Goal: Transaction & Acquisition: Purchase product/service

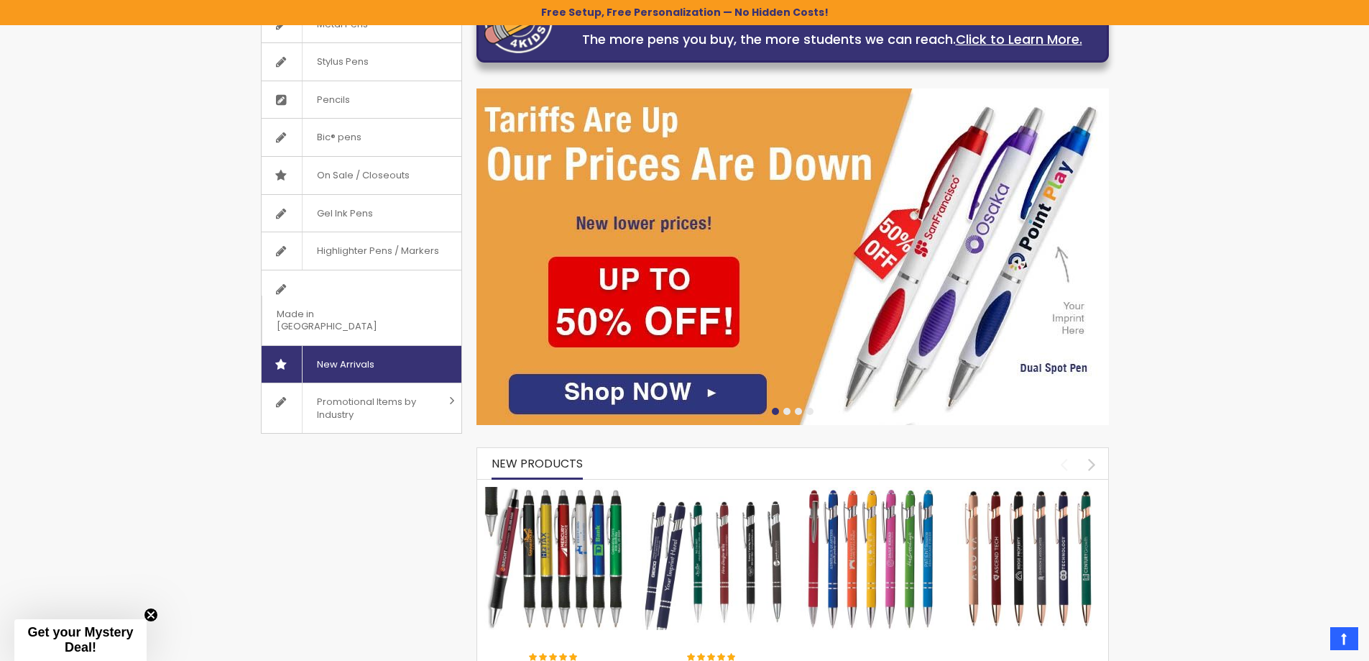
scroll to position [25, 0]
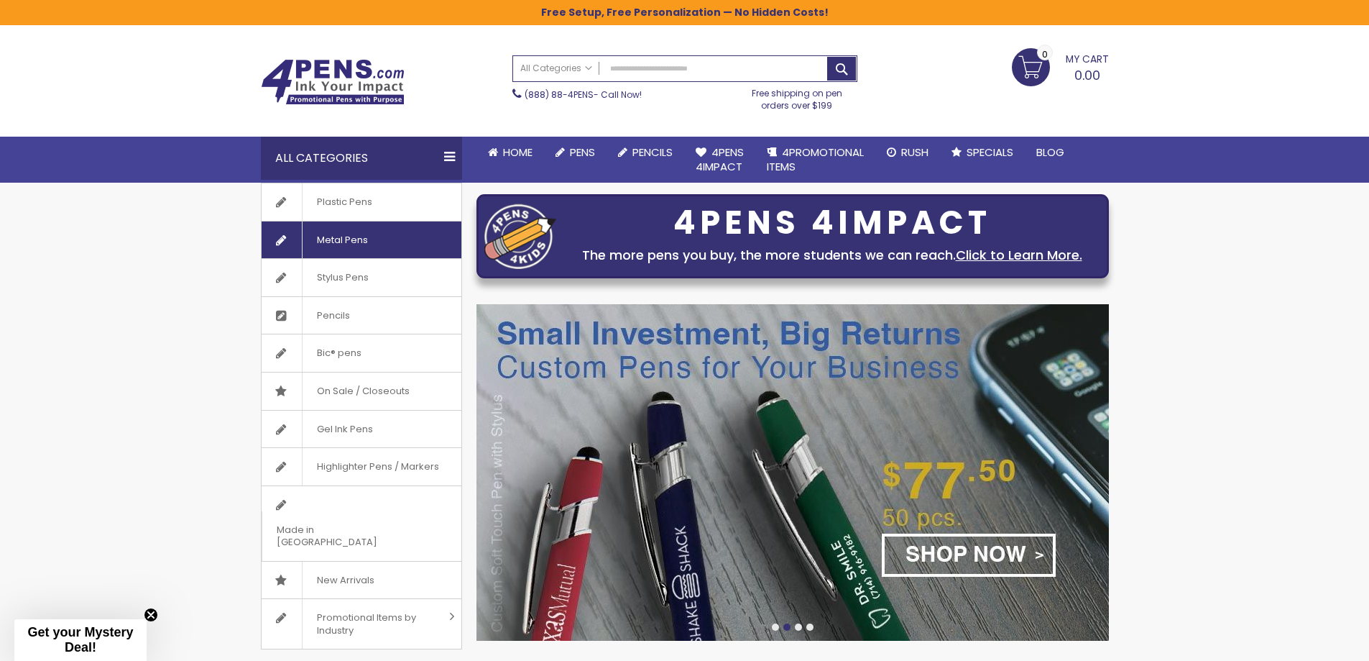
click at [336, 241] on span "Metal Pens" at bounding box center [342, 239] width 80 height 37
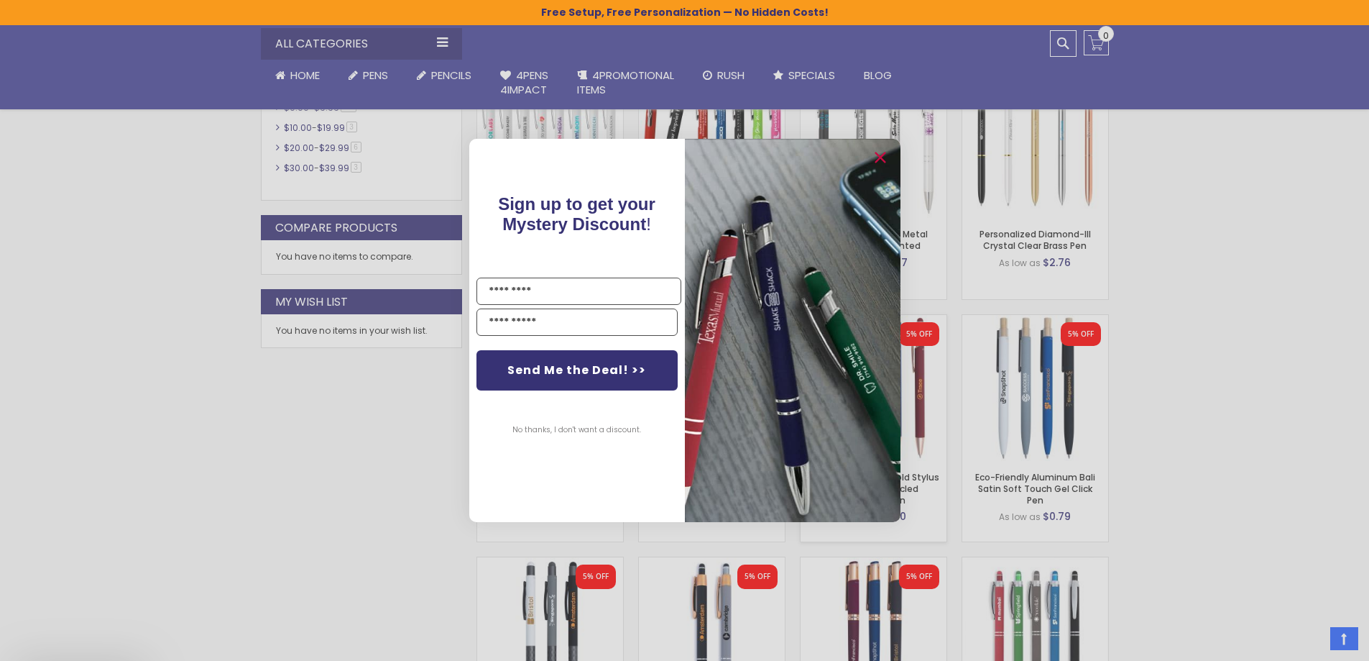
scroll to position [888, 0]
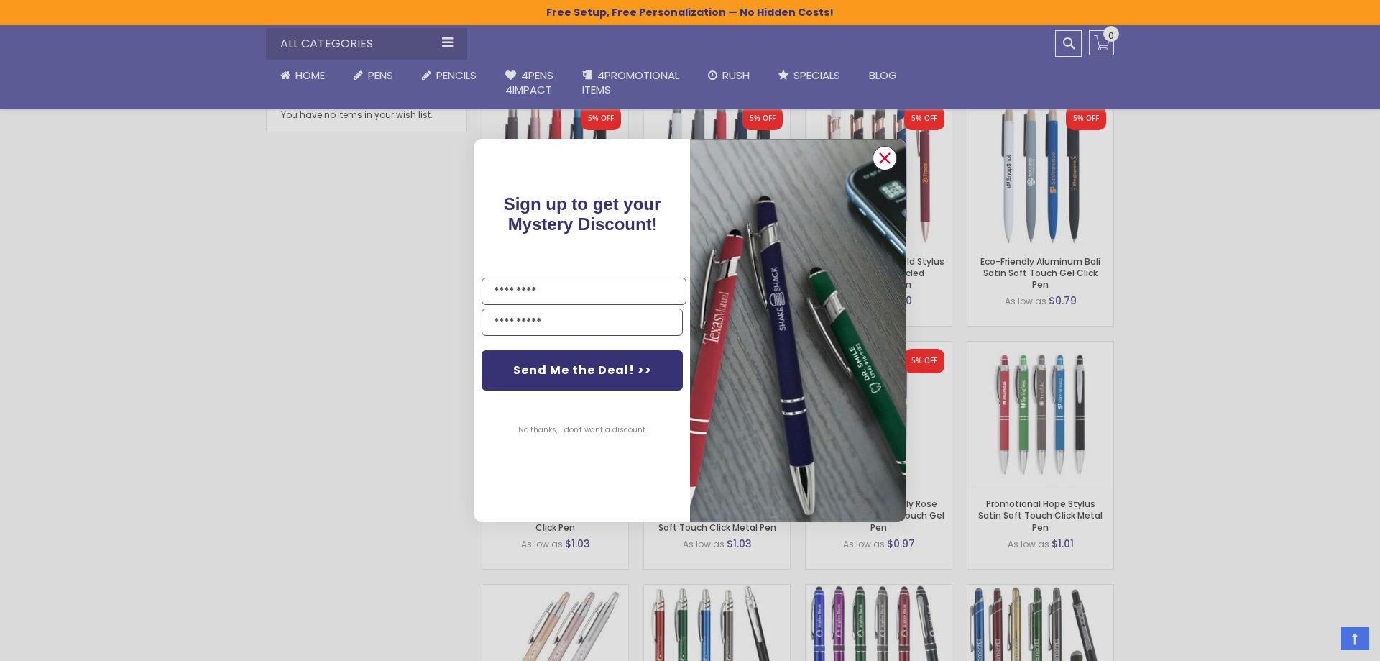
click at [885, 153] on circle "Close dialog" at bounding box center [885, 158] width 22 height 22
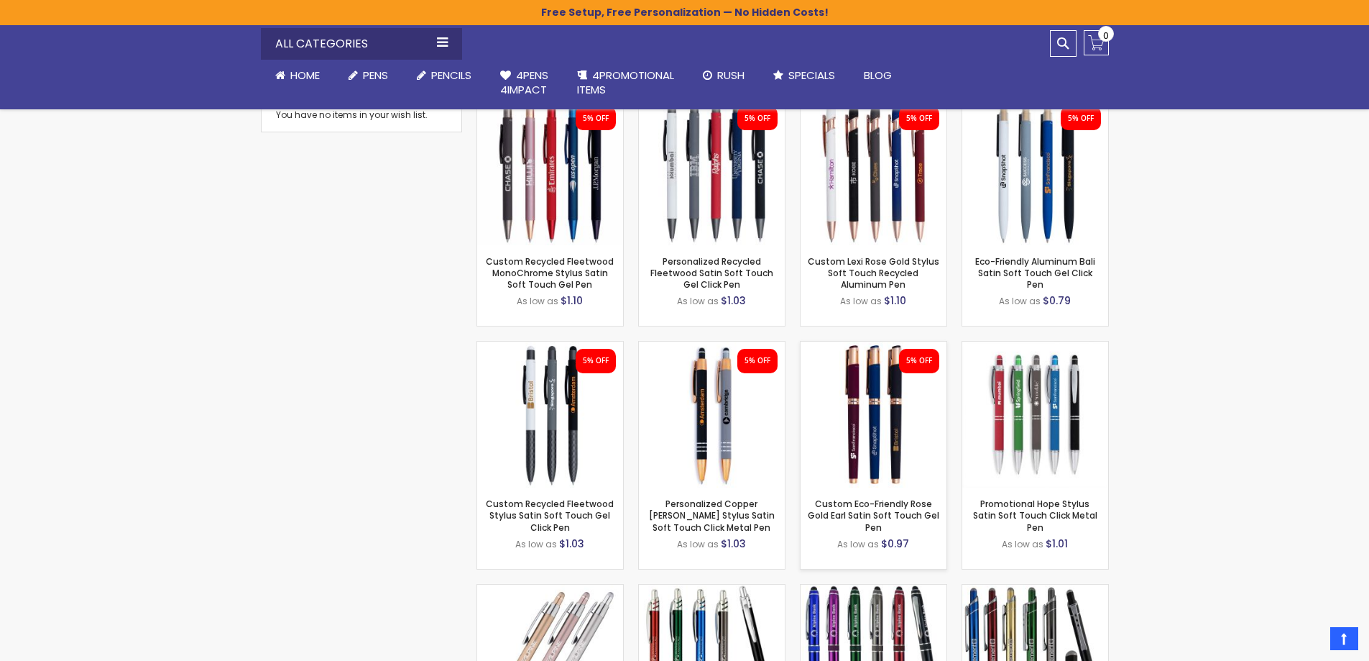
scroll to position [1031, 0]
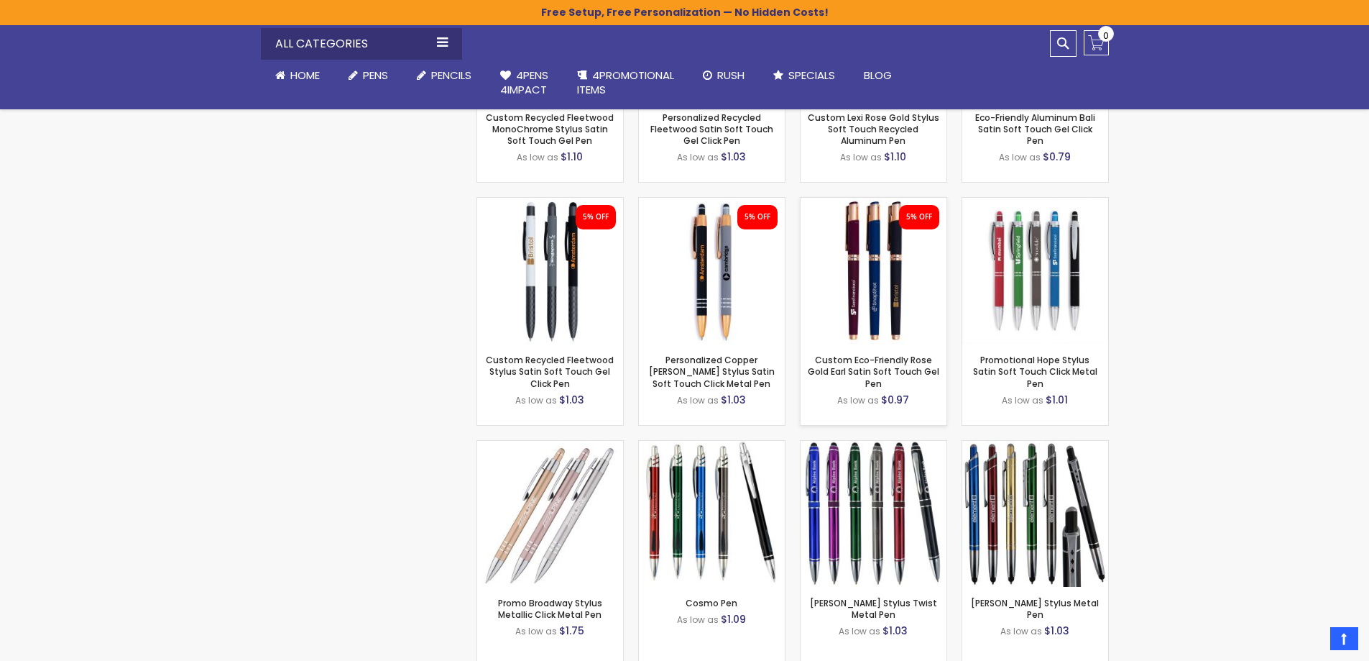
click at [881, 321] on div "- ** + Add to Cart" at bounding box center [874, 320] width 146 height 25
click at [856, 272] on img at bounding box center [874, 271] width 146 height 146
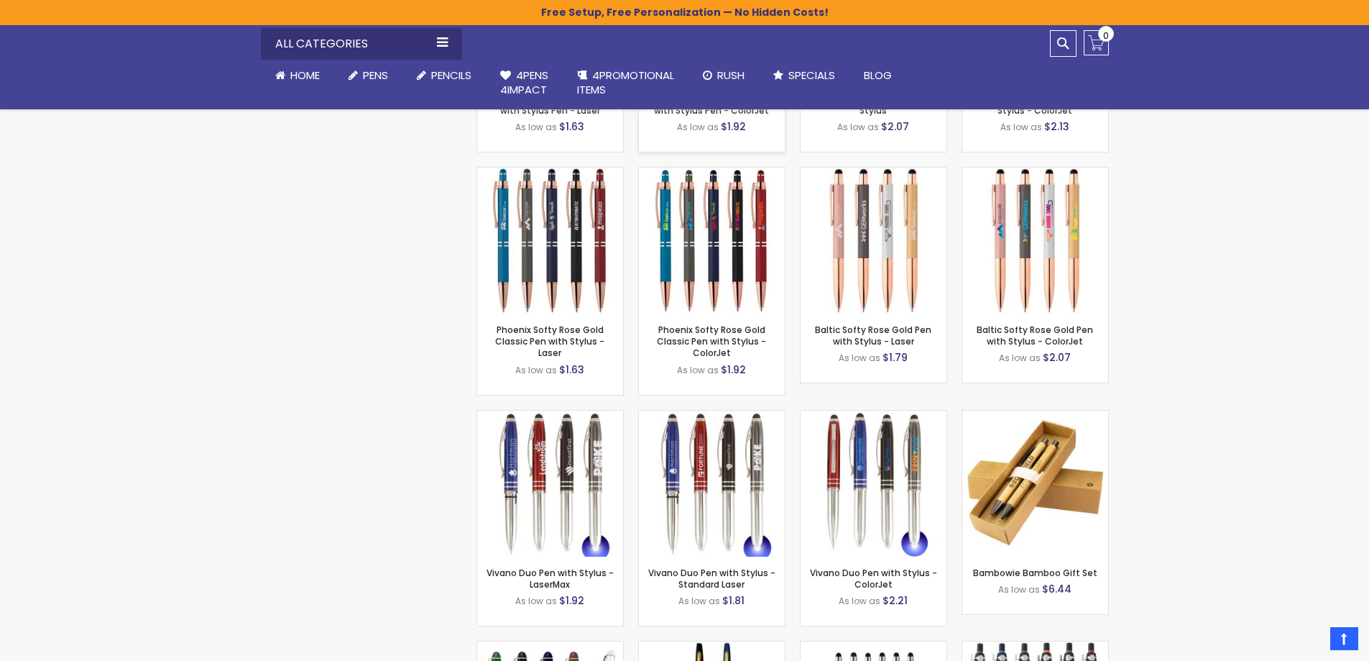
scroll to position [6925, 0]
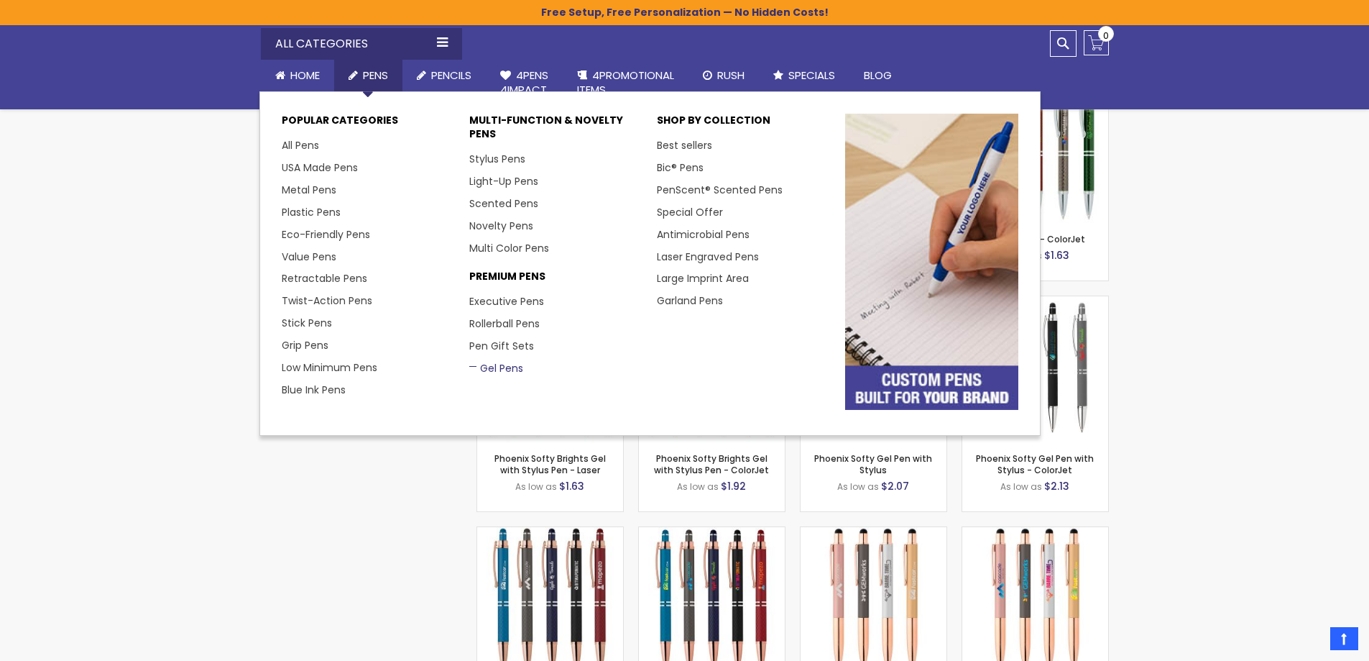
click at [484, 364] on link "Gel Pens" at bounding box center [496, 368] width 54 height 14
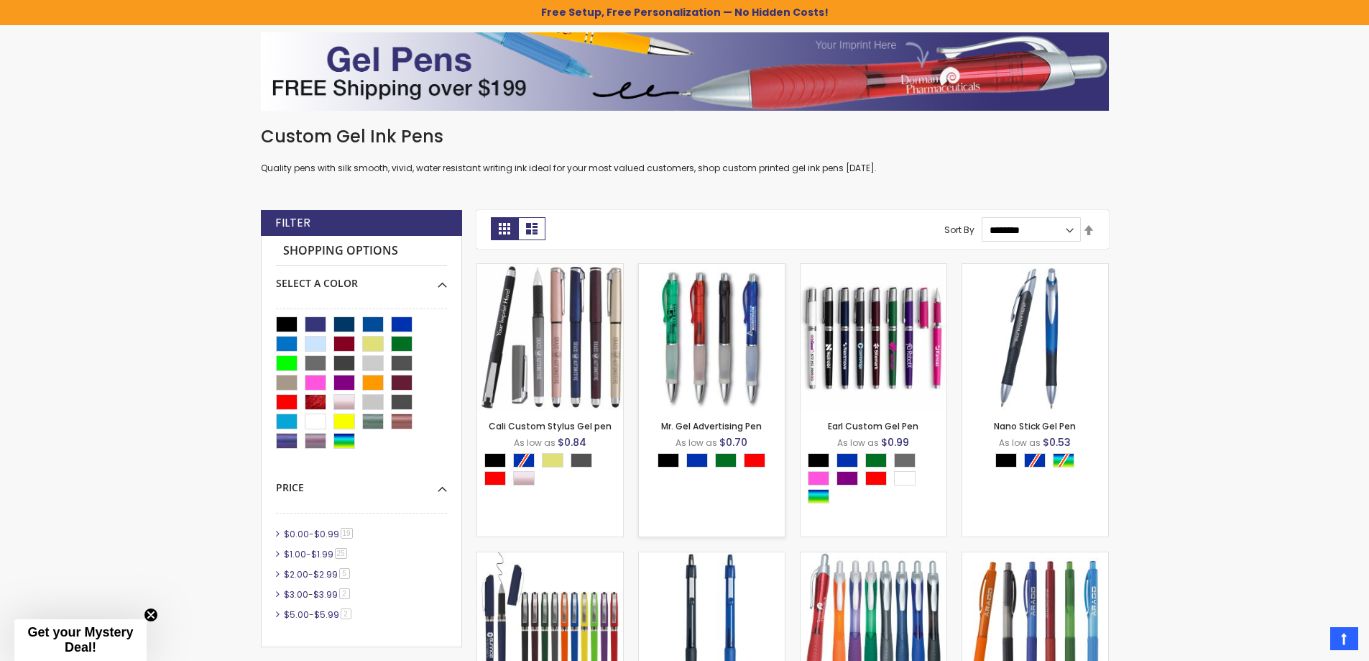
scroll to position [241, 0]
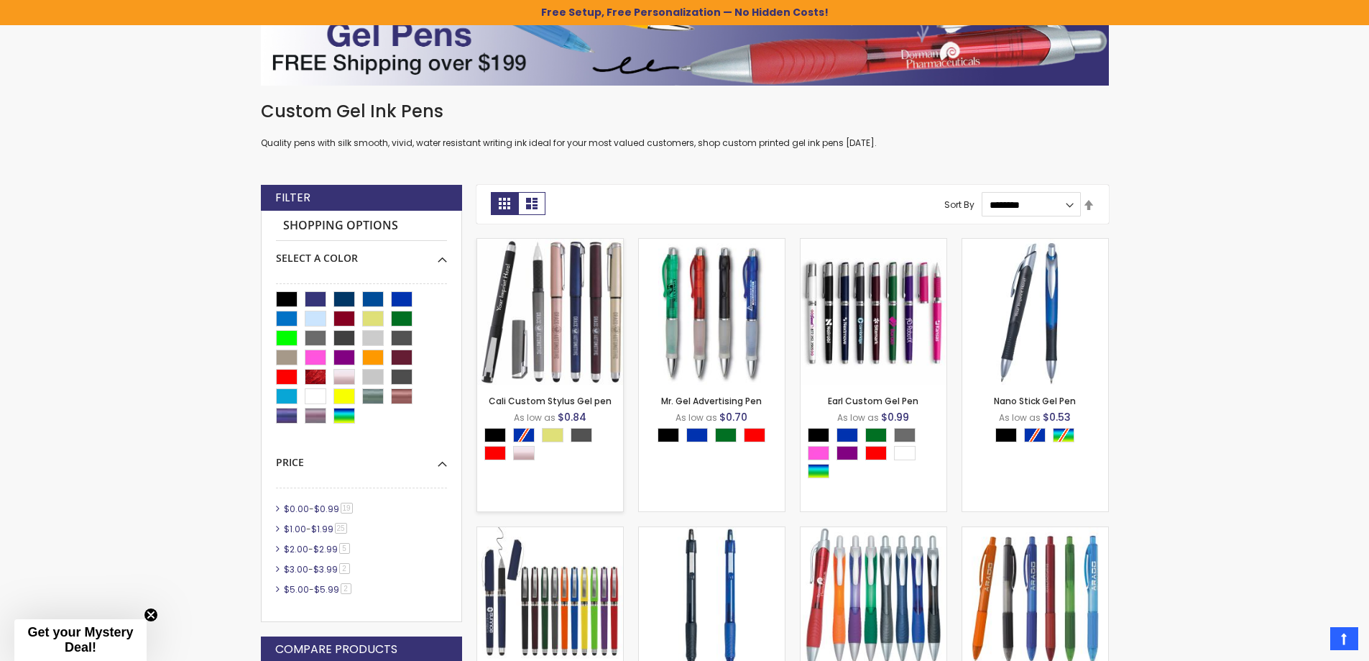
click at [579, 285] on img at bounding box center [550, 312] width 146 height 146
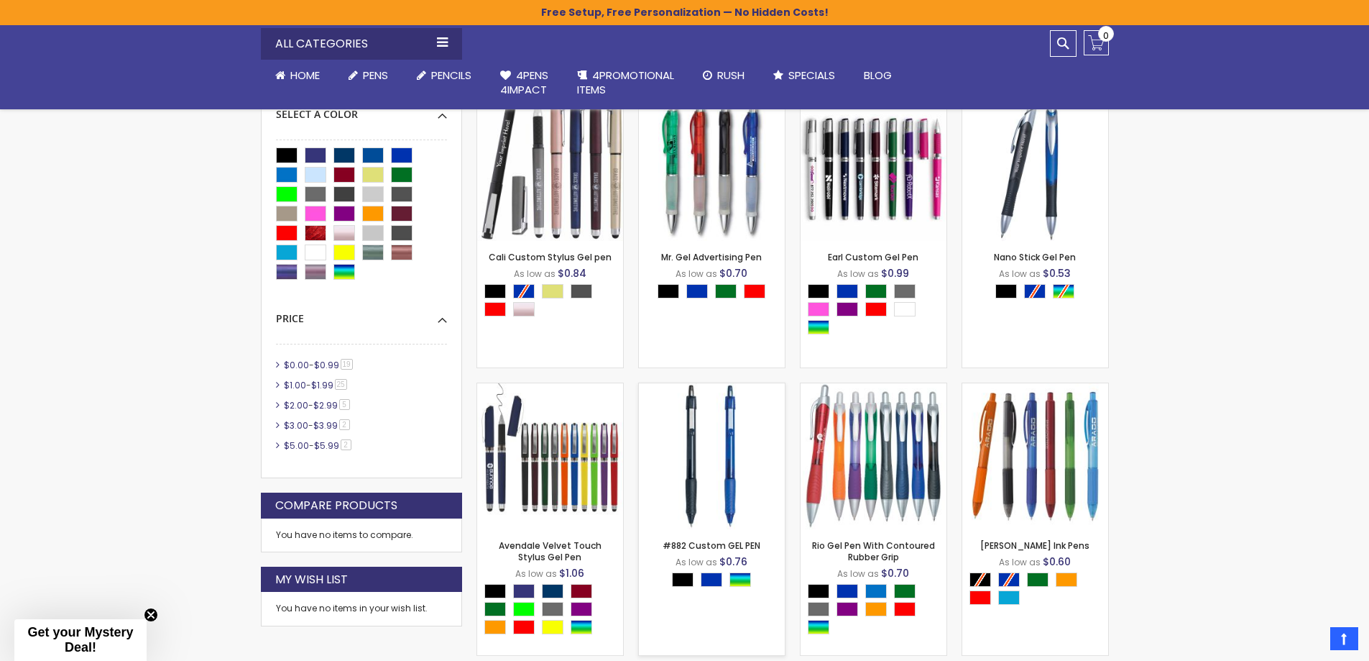
scroll to position [456, 0]
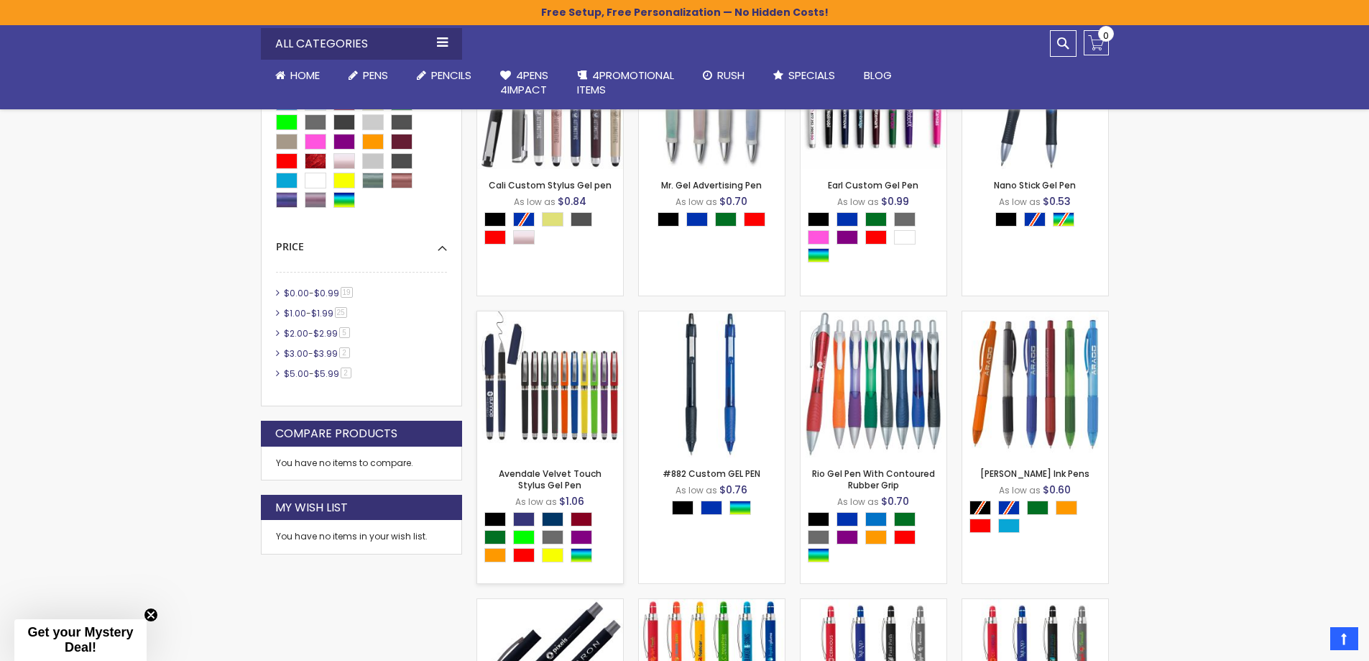
click at [497, 402] on img at bounding box center [550, 384] width 146 height 146
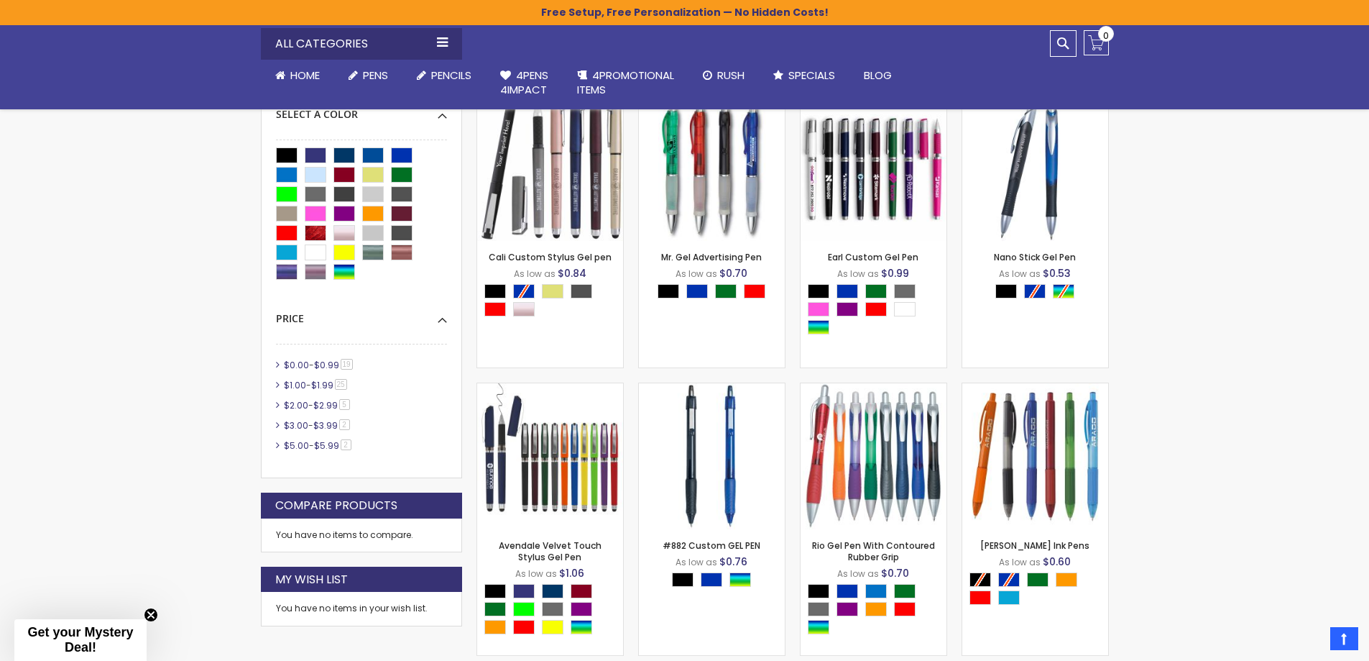
scroll to position [313, 0]
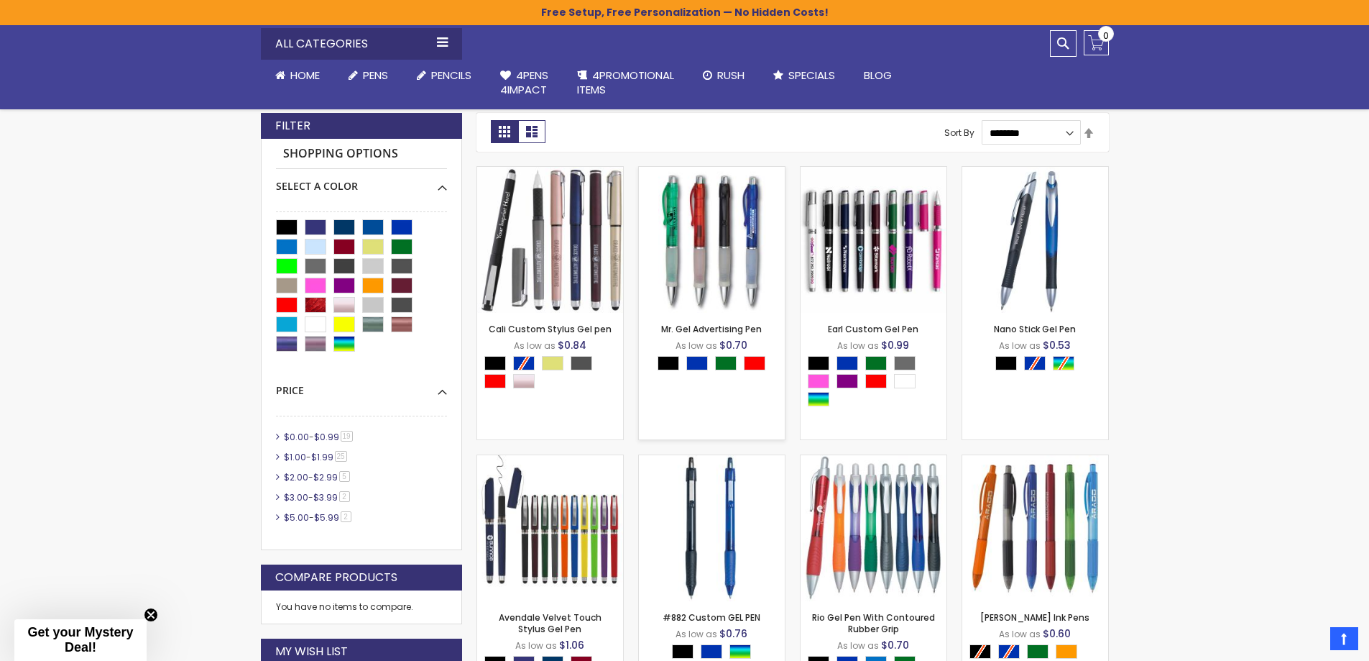
click at [730, 248] on img at bounding box center [712, 240] width 146 height 146
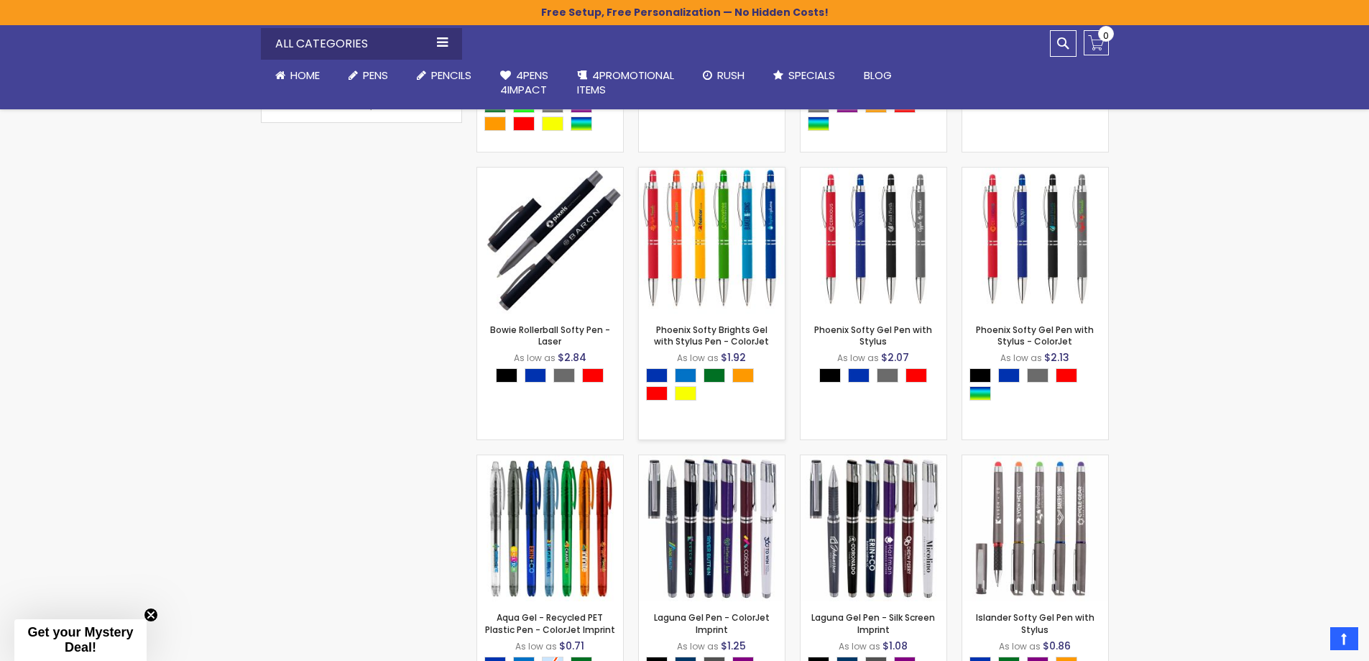
scroll to position [959, 0]
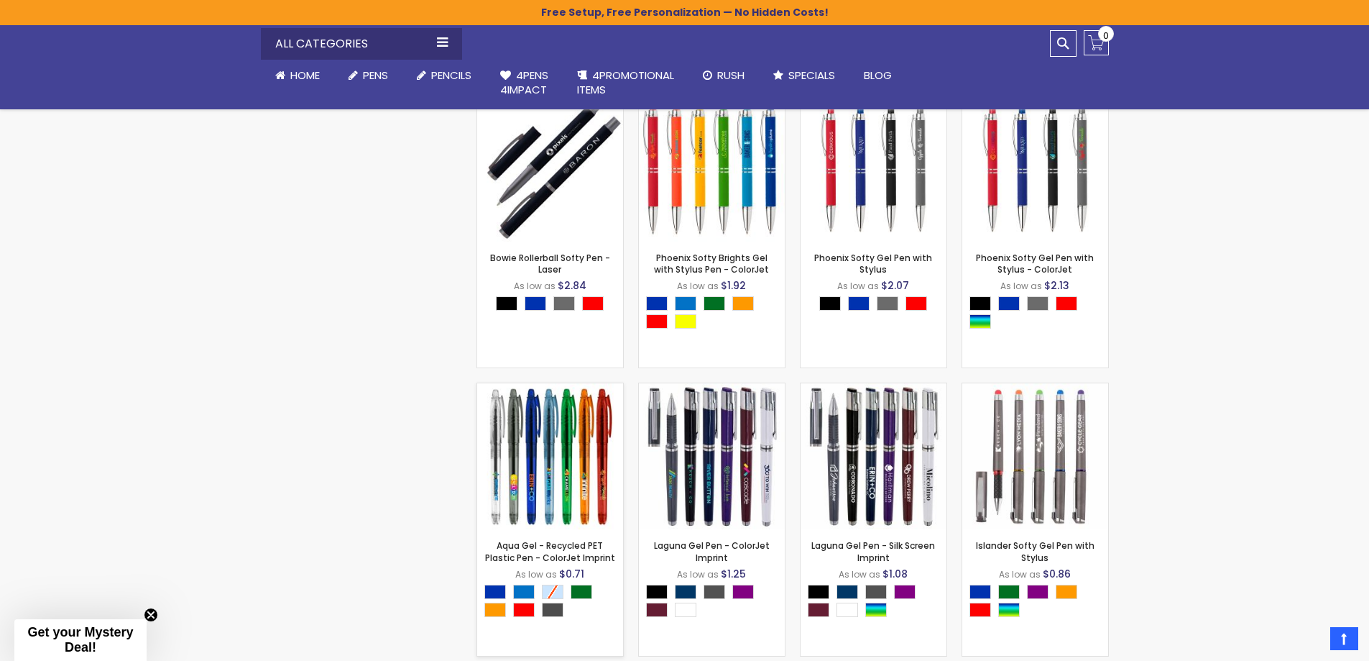
click at [535, 472] on img at bounding box center [550, 456] width 146 height 146
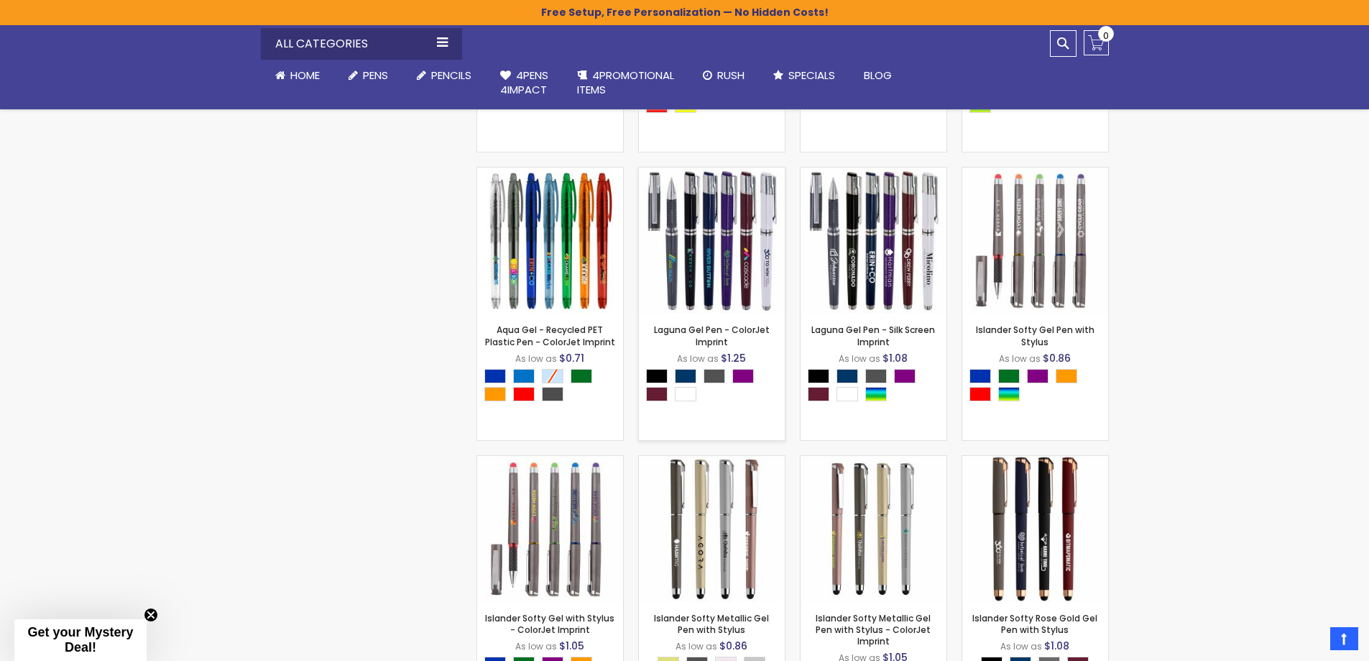
scroll to position [1247, 0]
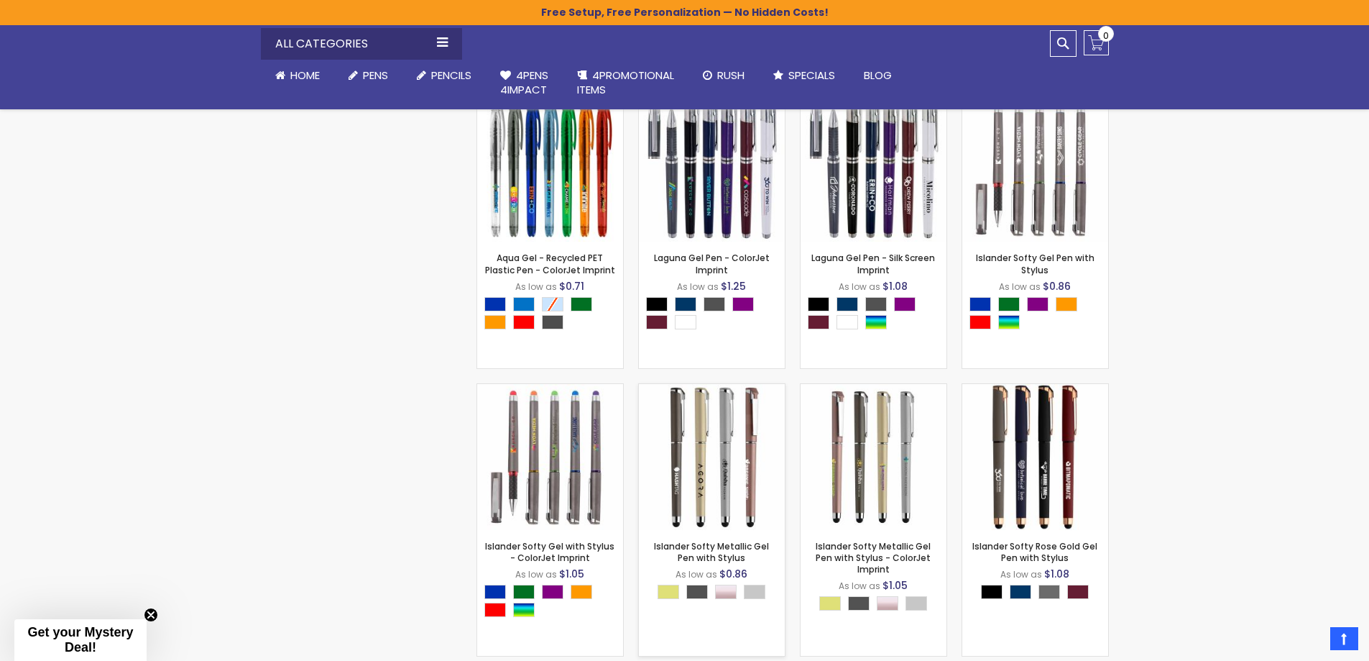
click at [726, 510] on div "- *** + Add to Cart" at bounding box center [712, 506] width 146 height 25
click at [721, 473] on img at bounding box center [712, 457] width 146 height 146
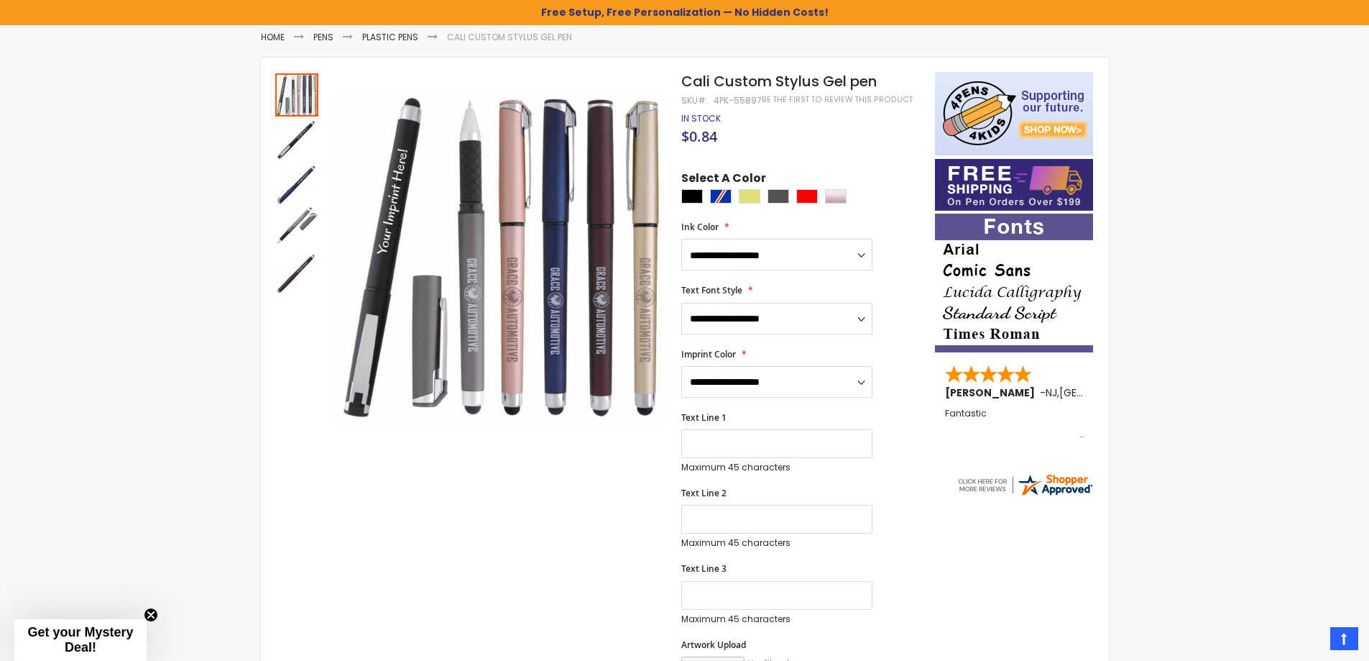
scroll to position [144, 0]
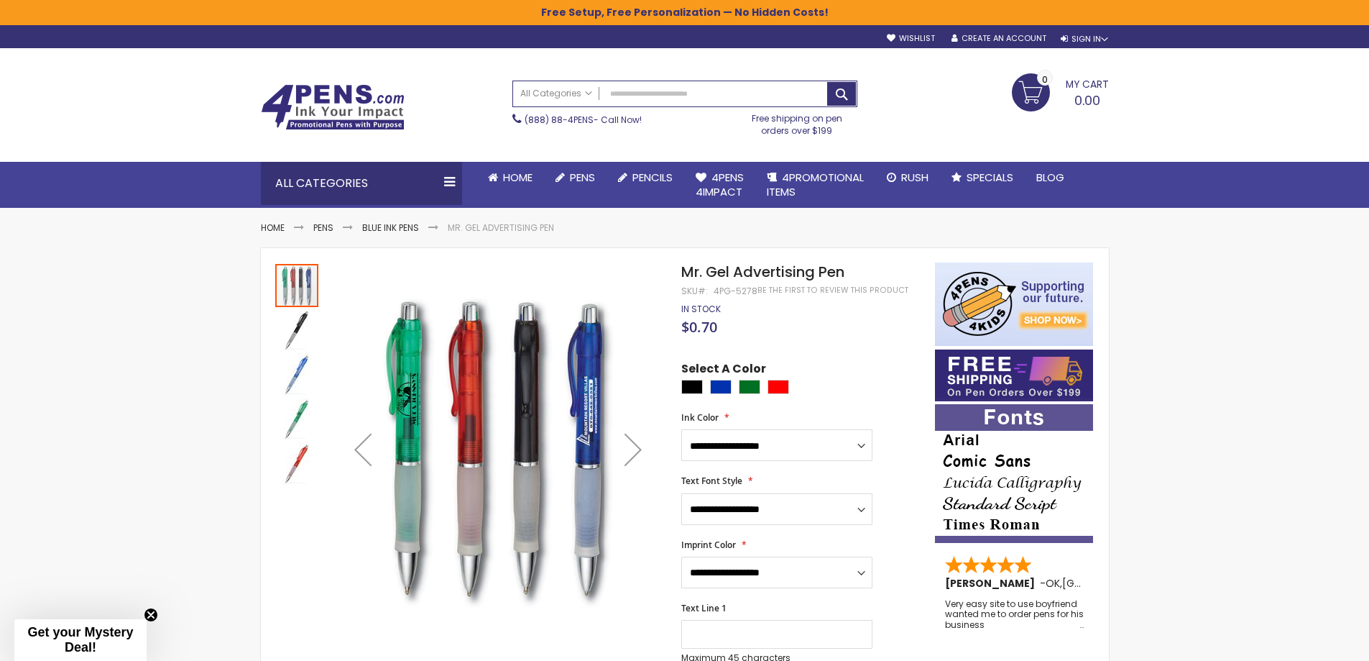
click at [297, 372] on img "Mr. Gel Advertising Pen" at bounding box center [296, 374] width 43 height 43
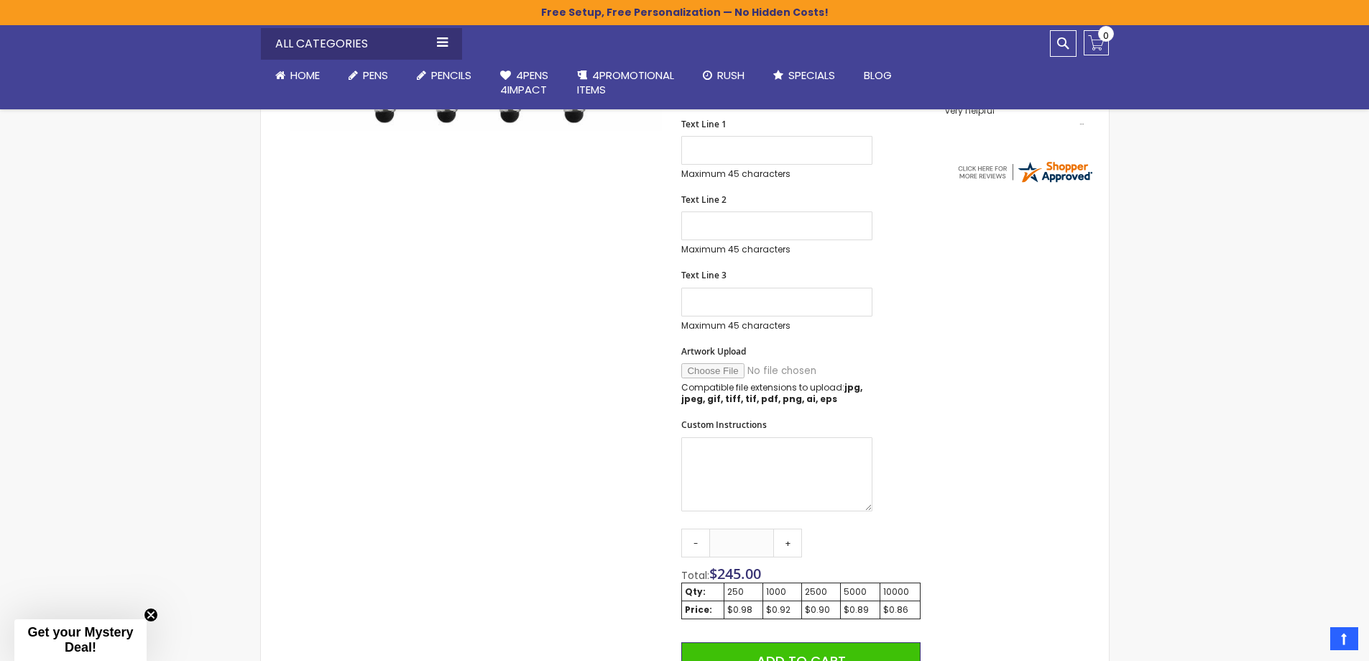
scroll to position [359, 0]
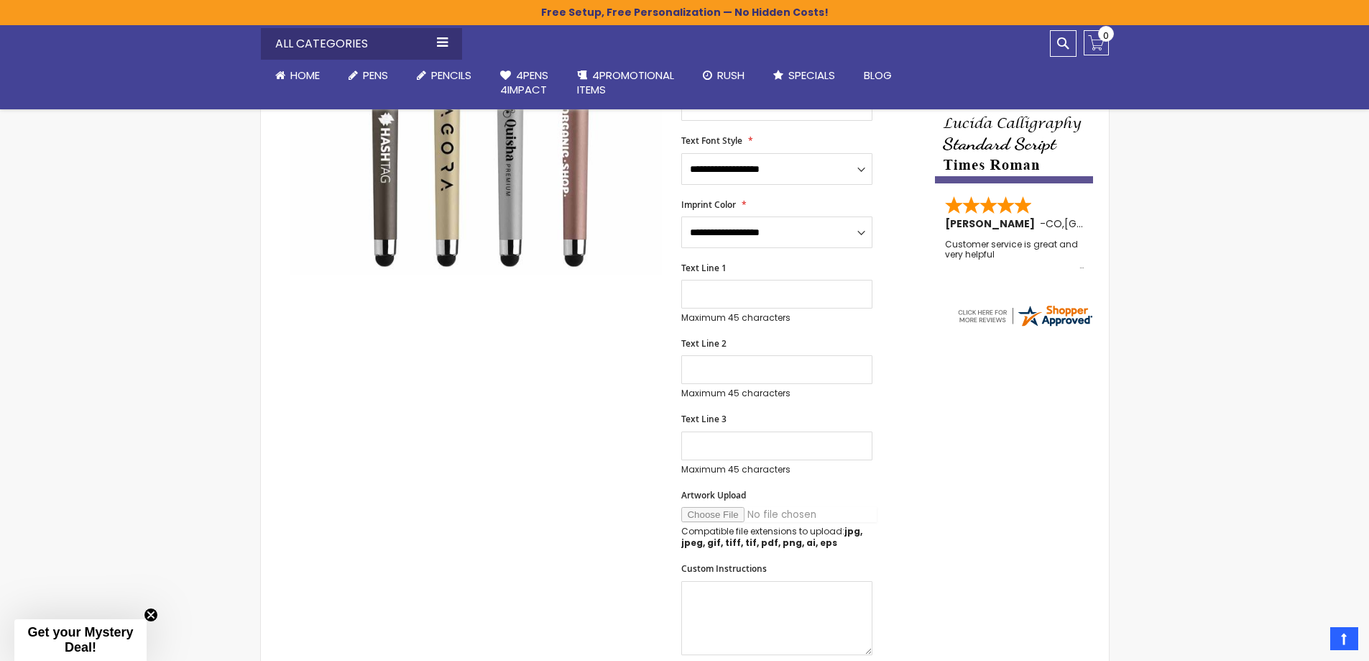
click at [726, 515] on input "Artwork Upload" at bounding box center [778, 514] width 195 height 15
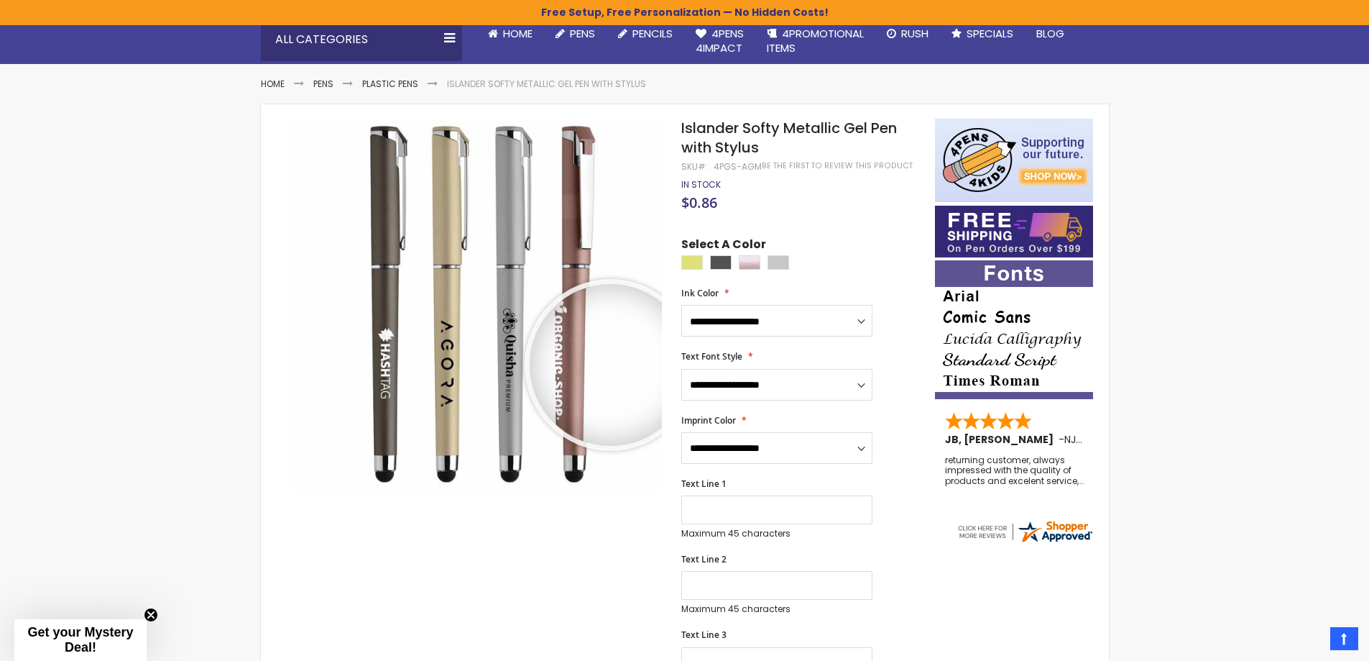
scroll to position [72, 0]
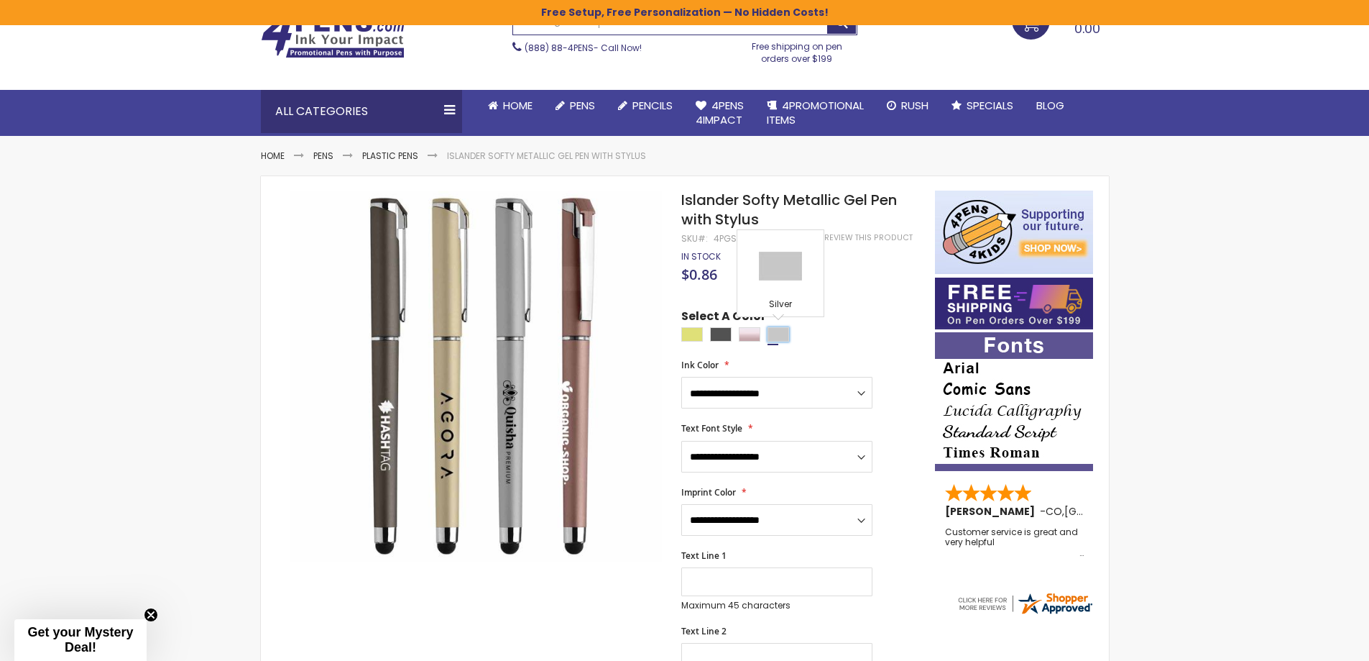
click at [779, 331] on div "Silver" at bounding box center [779, 334] width 22 height 14
type input "****"
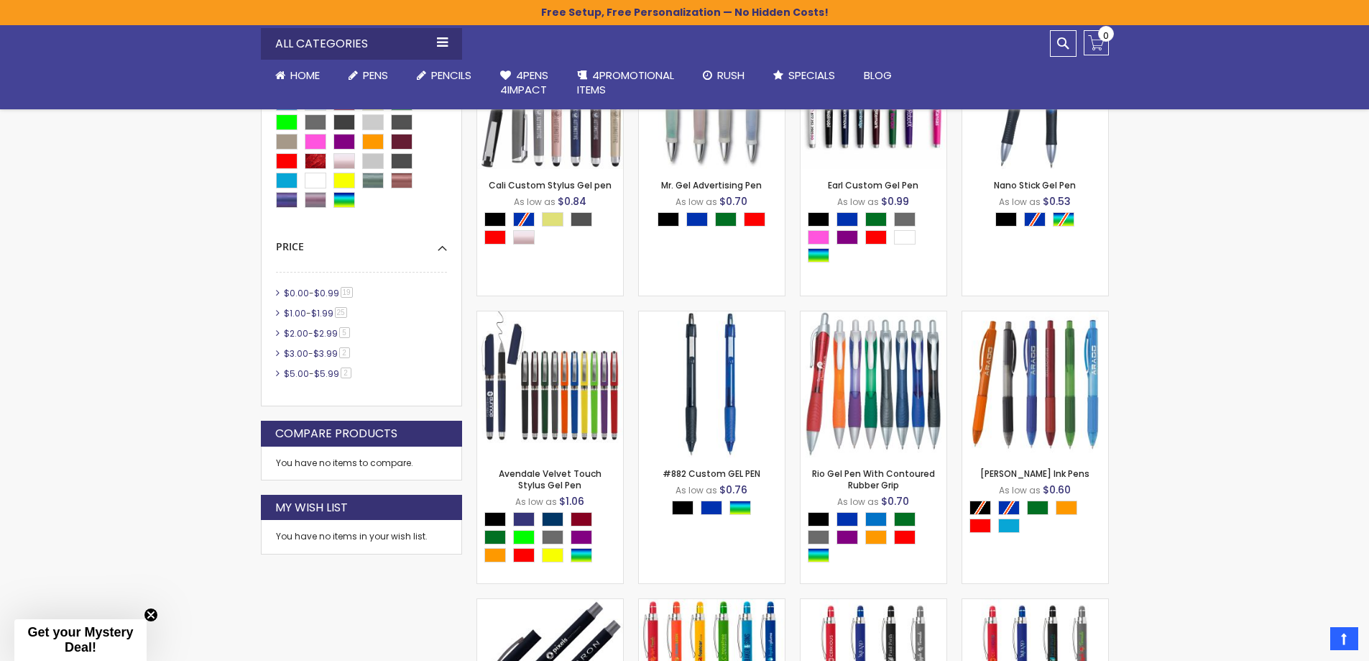
scroll to position [169, 0]
